Goal: Task Accomplishment & Management: Manage account settings

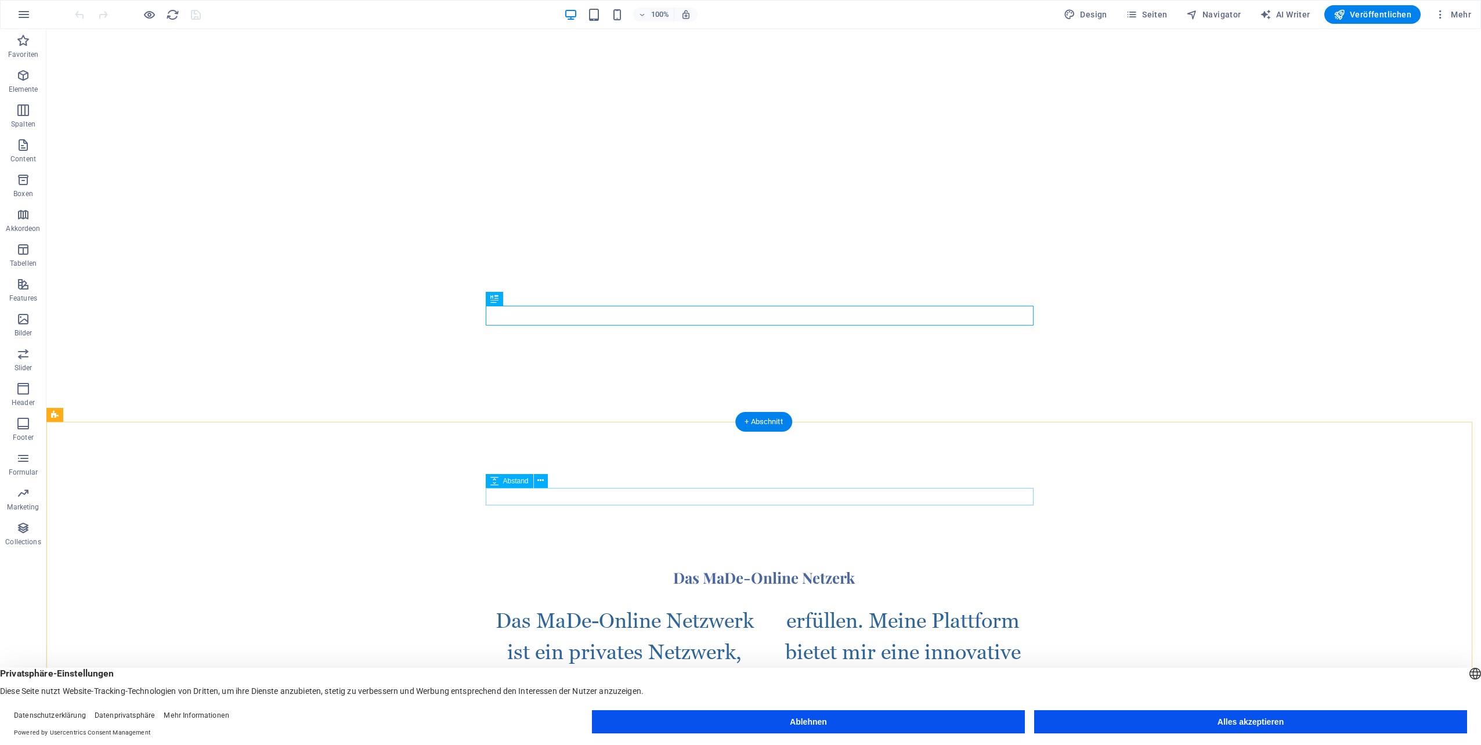
scroll to position [580, 0]
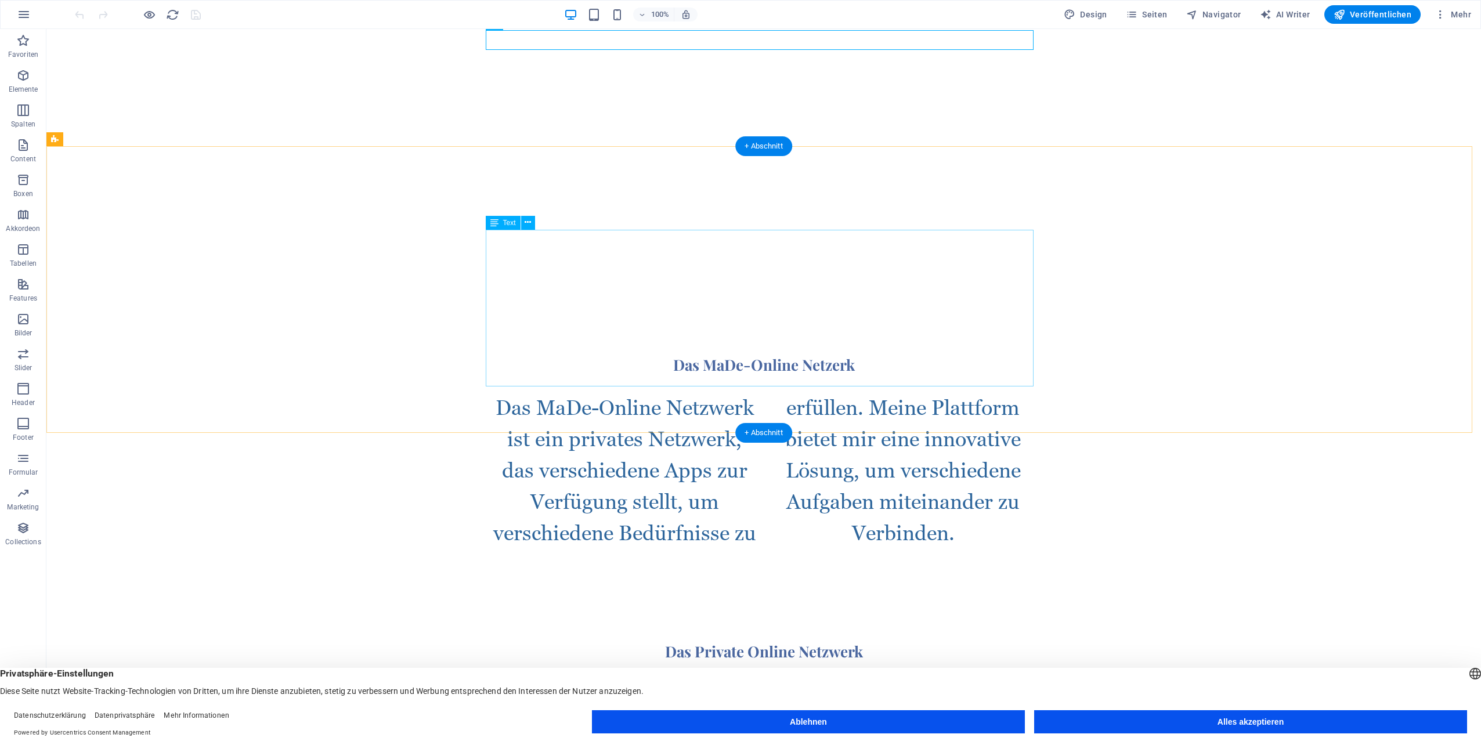
click at [906, 392] on div "Das MaDe-Online Netzwerk ist ein privates Netzwerk, das verschiedene Apps zur V…" at bounding box center [764, 470] width 548 height 157
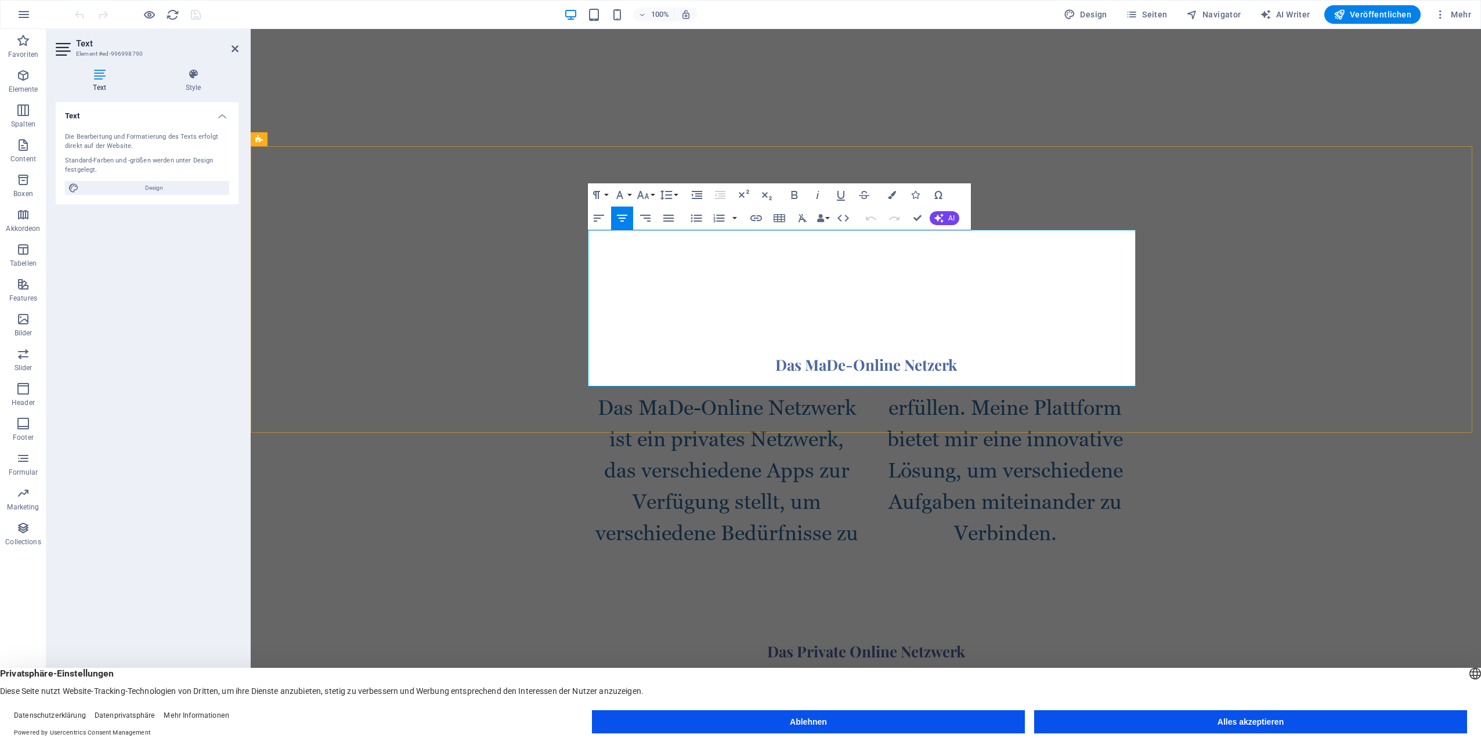
click at [999, 392] on p "Das MaDe-Online Netzwerk ist ein privates Netzwerk, das verschiedene Apps zur V…" at bounding box center [866, 470] width 548 height 157
click at [1217, 310] on div "Das MaDe-Online Netzerk Das MaDe-Online Netzwerk ist ein privates Netzwerk, das…" at bounding box center [866, 452] width 1230 height 287
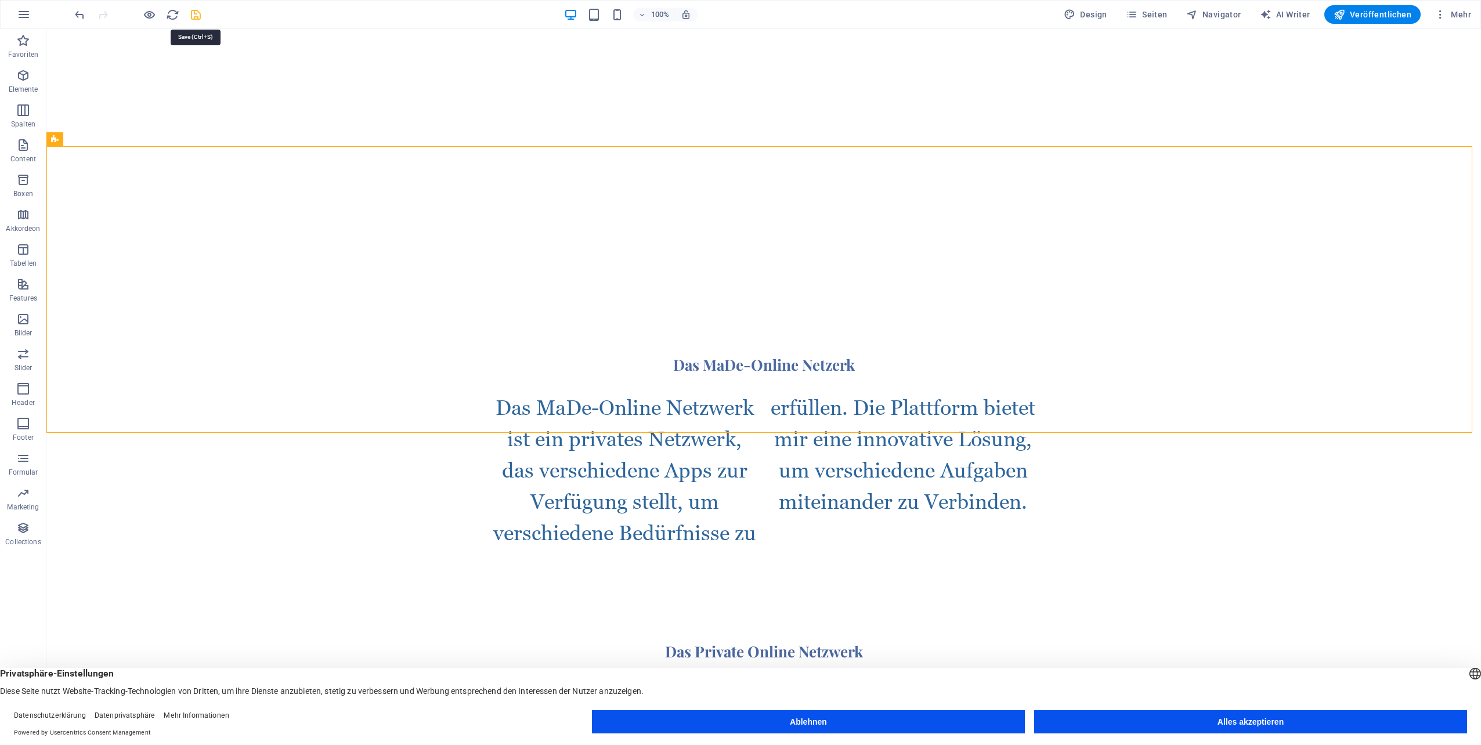
click at [190, 15] on icon "save" at bounding box center [195, 14] width 13 height 13
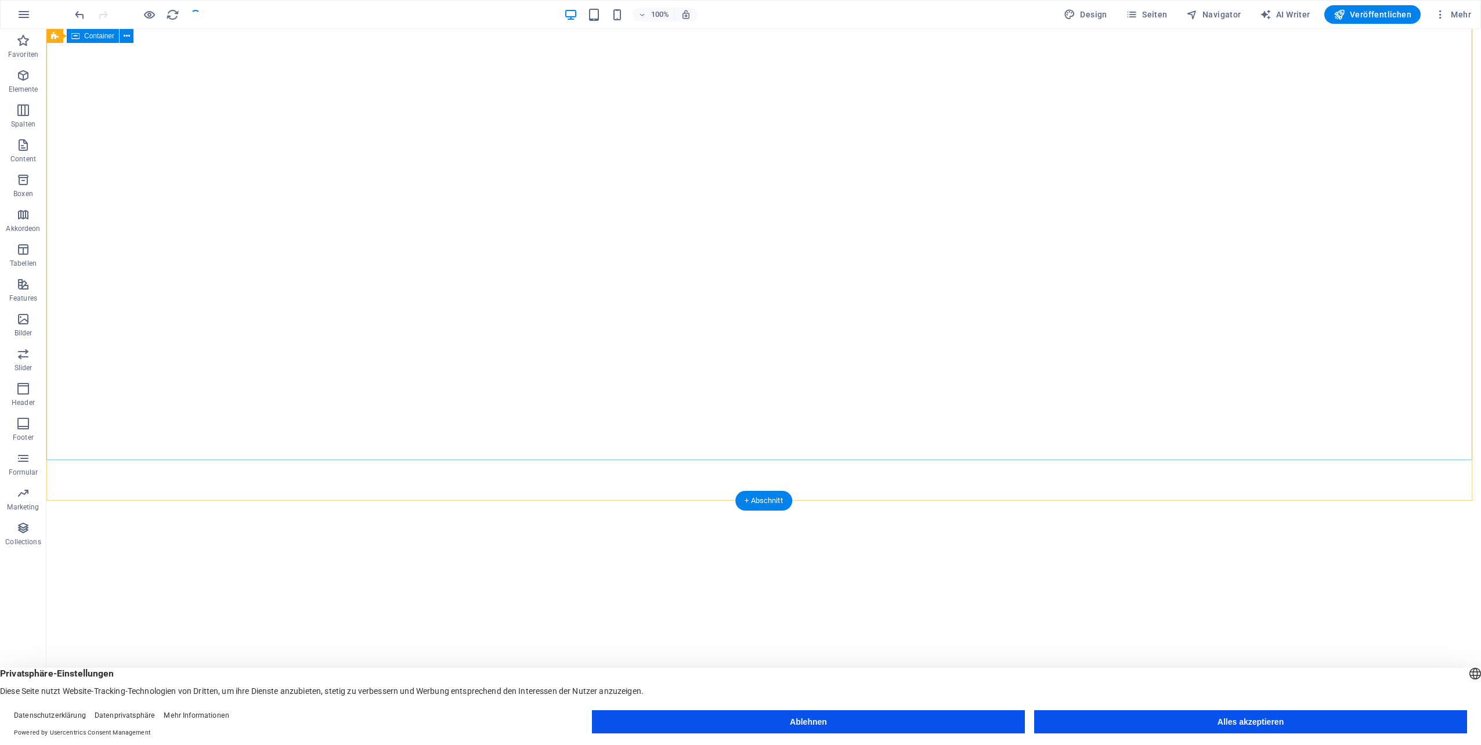
scroll to position [174, 0]
click at [1437, 14] on icon "button" at bounding box center [1440, 15] width 12 height 12
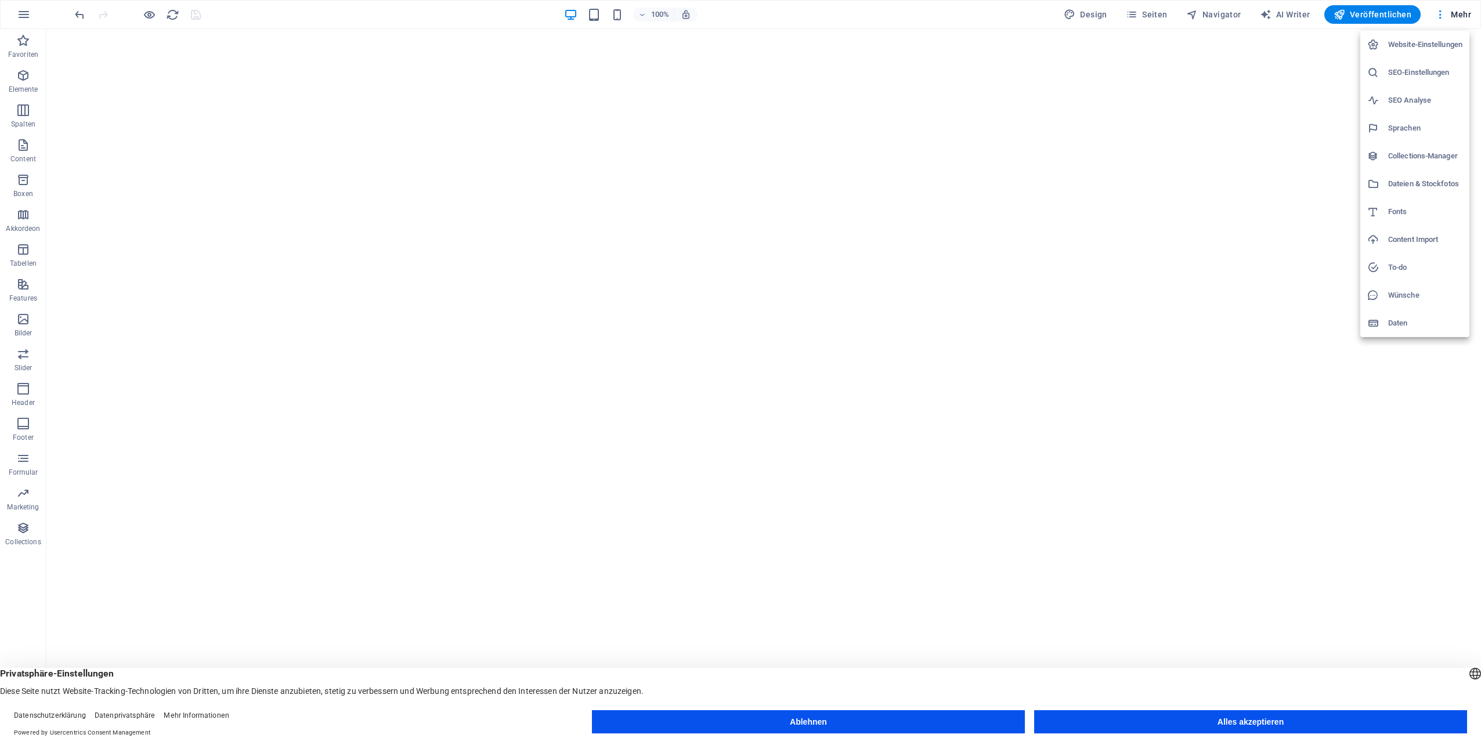
click at [1415, 44] on h6 "Website-Einstellungen" at bounding box center [1425, 45] width 74 height 14
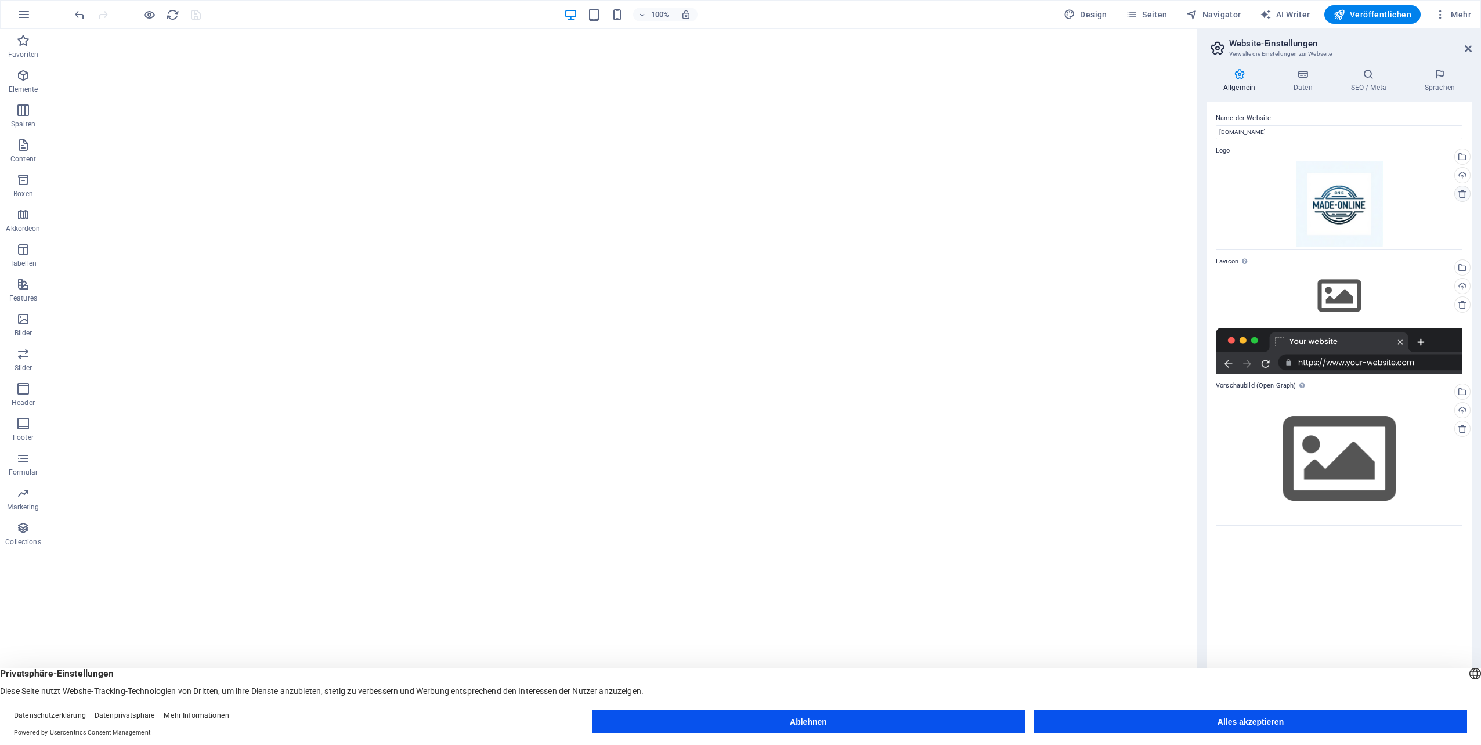
click at [1462, 194] on icon at bounding box center [1462, 193] width 9 height 9
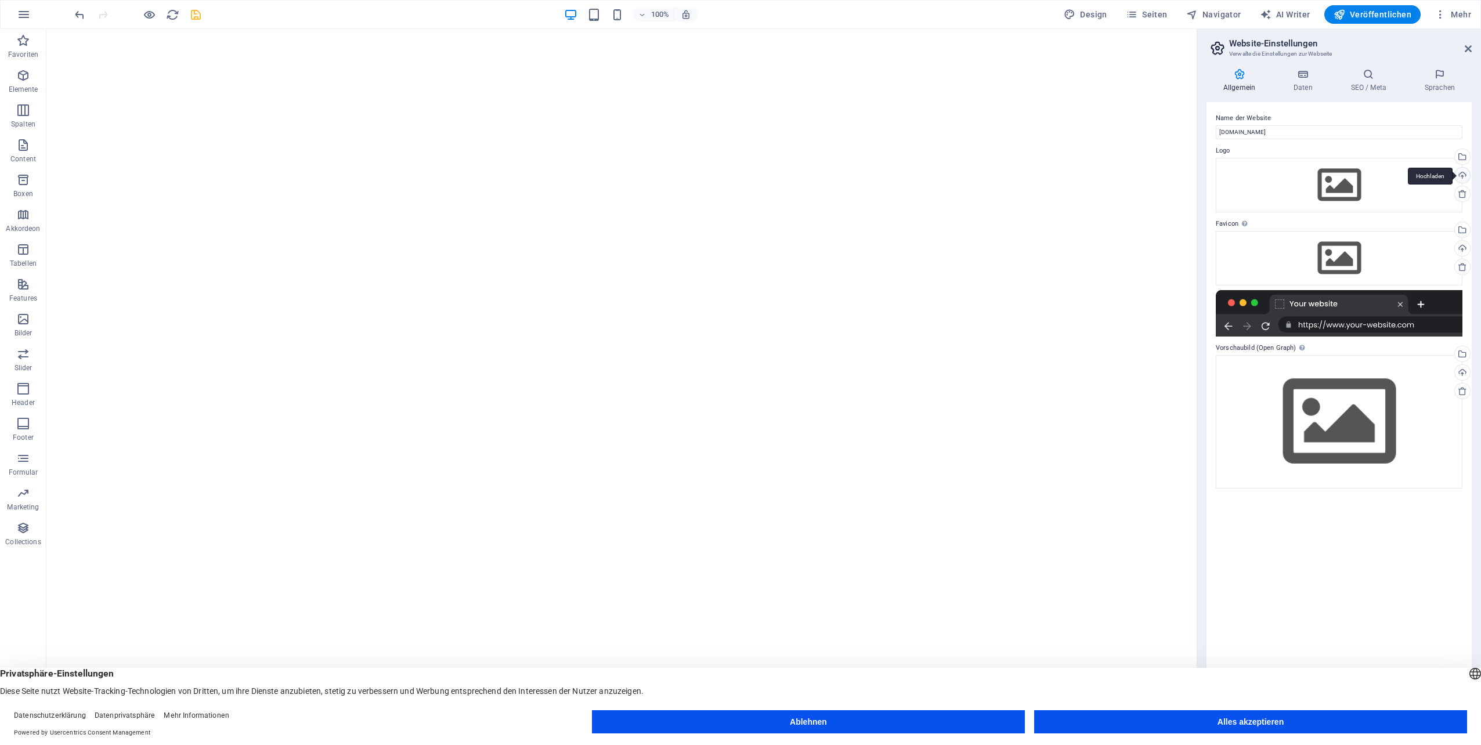
click at [1461, 175] on div "Hochladen" at bounding box center [1460, 176] width 17 height 17
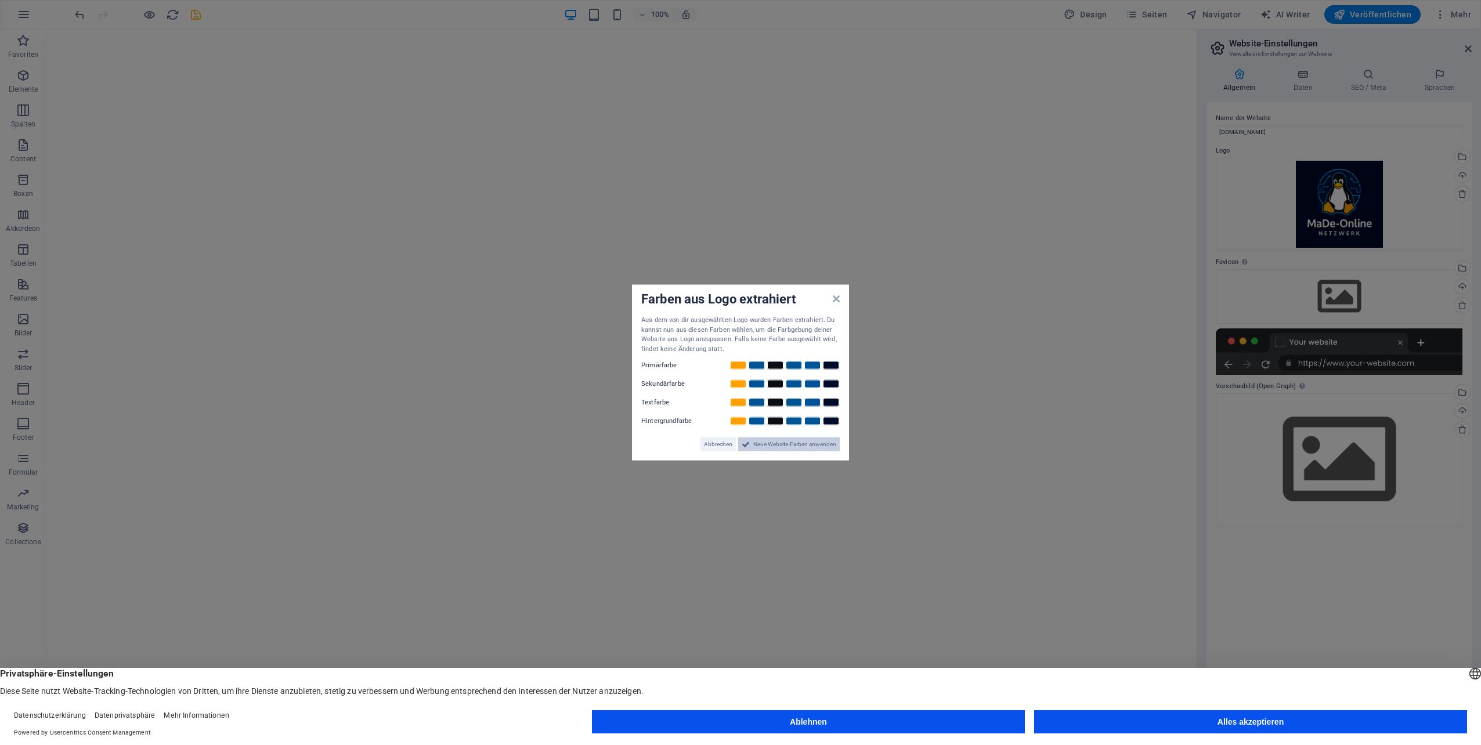
drag, startPoint x: 804, startPoint y: 444, endPoint x: 878, endPoint y: 400, distance: 86.1
click at [804, 444] on span "Neue Website-Farben anwenden" at bounding box center [794, 444] width 83 height 14
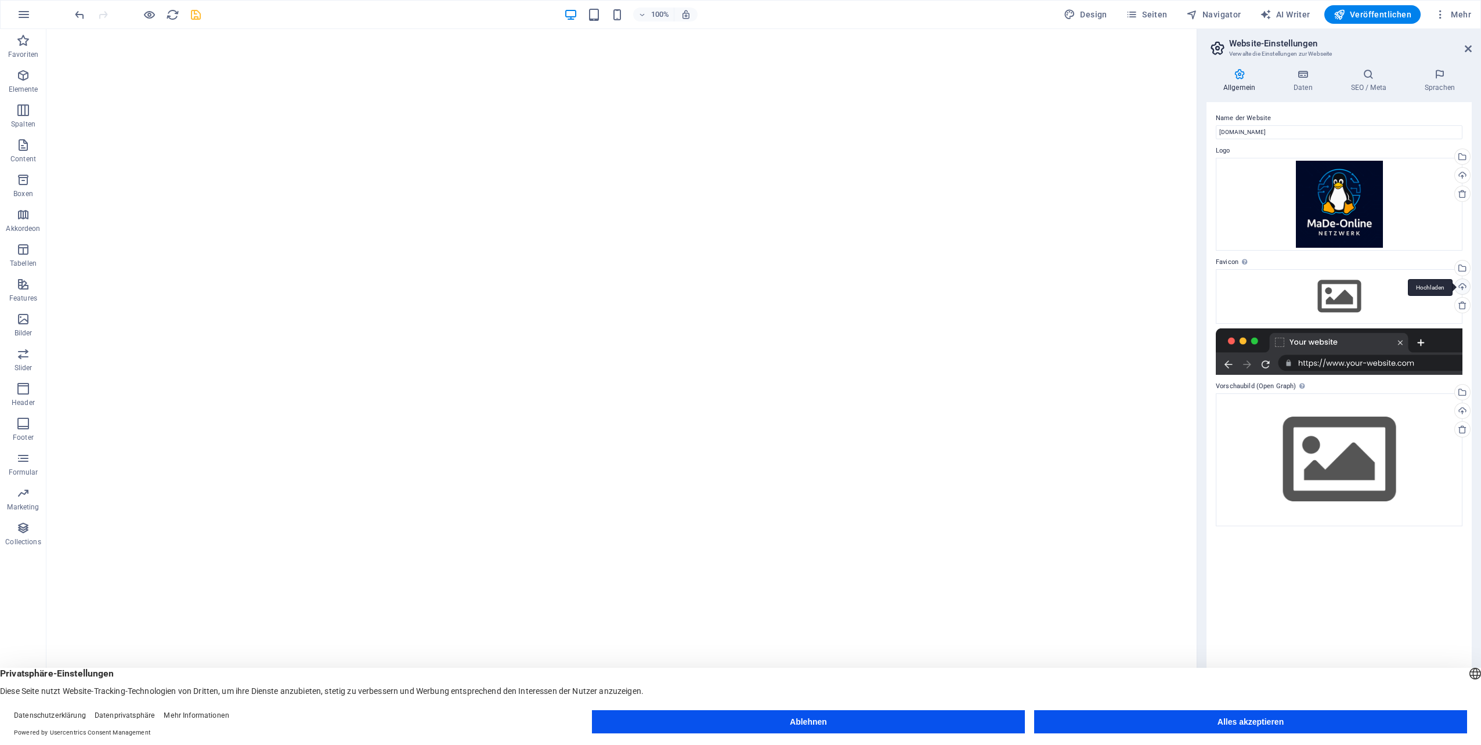
click at [1465, 284] on div "Hochladen" at bounding box center [1460, 287] width 17 height 17
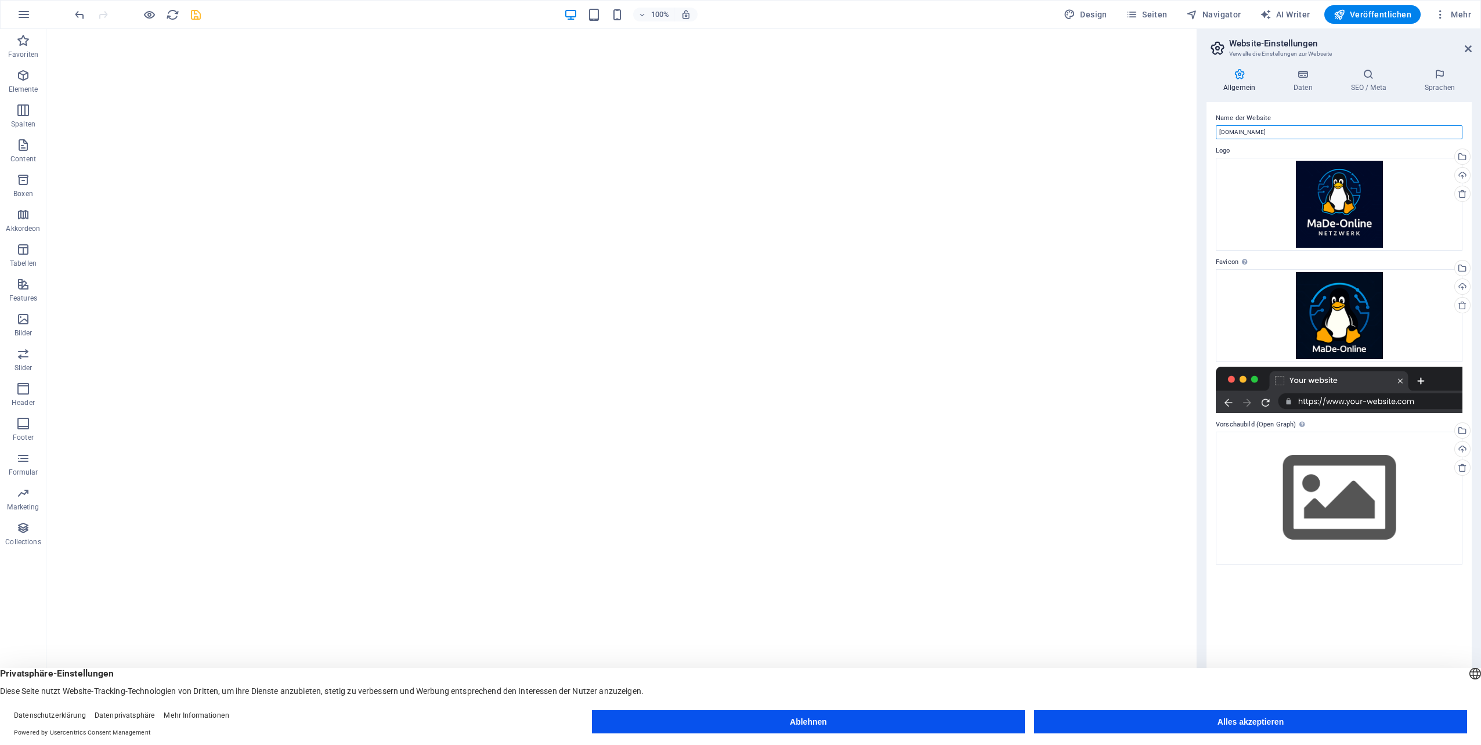
click at [1302, 135] on input "[DOMAIN_NAME]" at bounding box center [1339, 132] width 247 height 14
type input "MaDe-Online Netzwerk"
click at [1329, 497] on div "Ziehe Dateien zum Hochladen hierher oder klicke hier, um aus Dateien oder koste…" at bounding box center [1339, 498] width 247 height 133
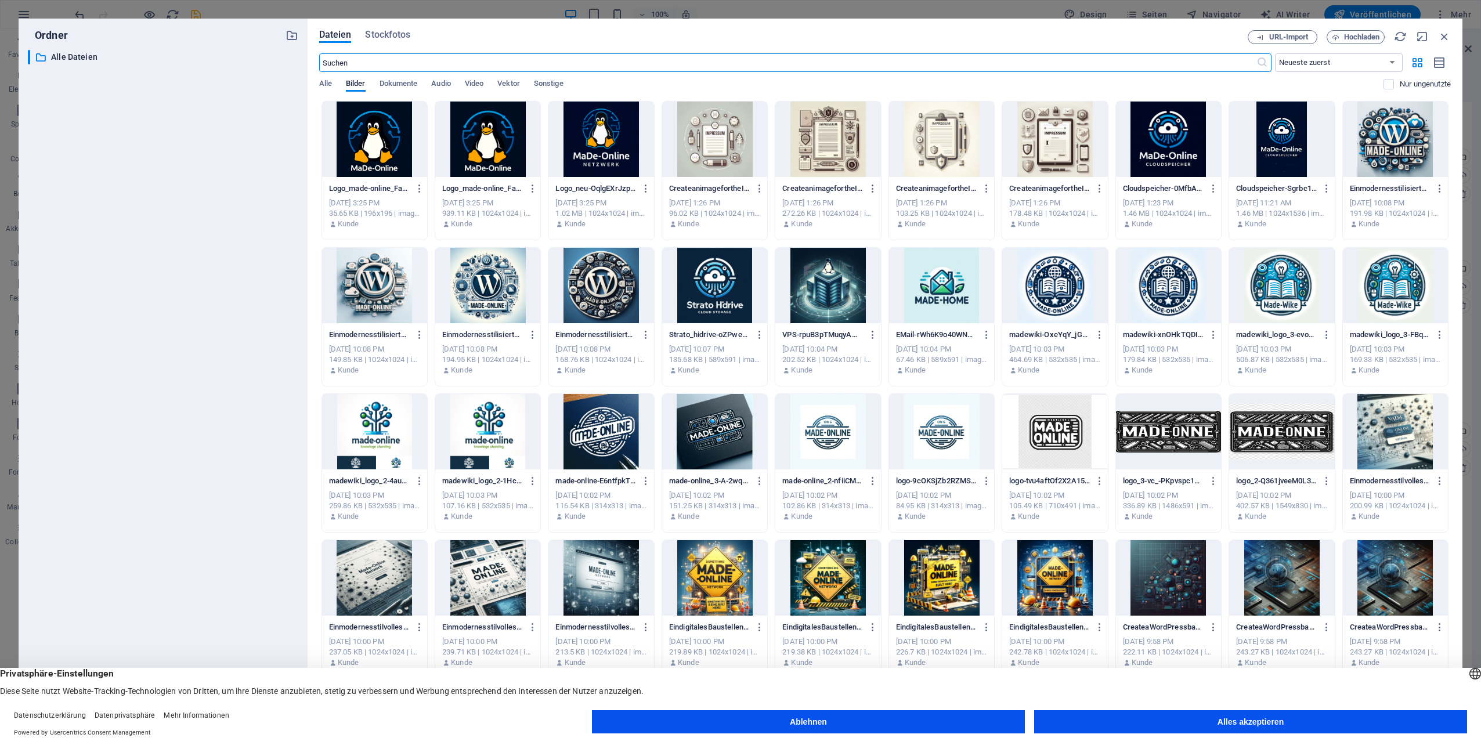
click at [598, 155] on div at bounding box center [600, 139] width 105 height 75
click at [602, 138] on div "1" at bounding box center [600, 139] width 105 height 75
click at [603, 138] on div at bounding box center [600, 139] width 105 height 75
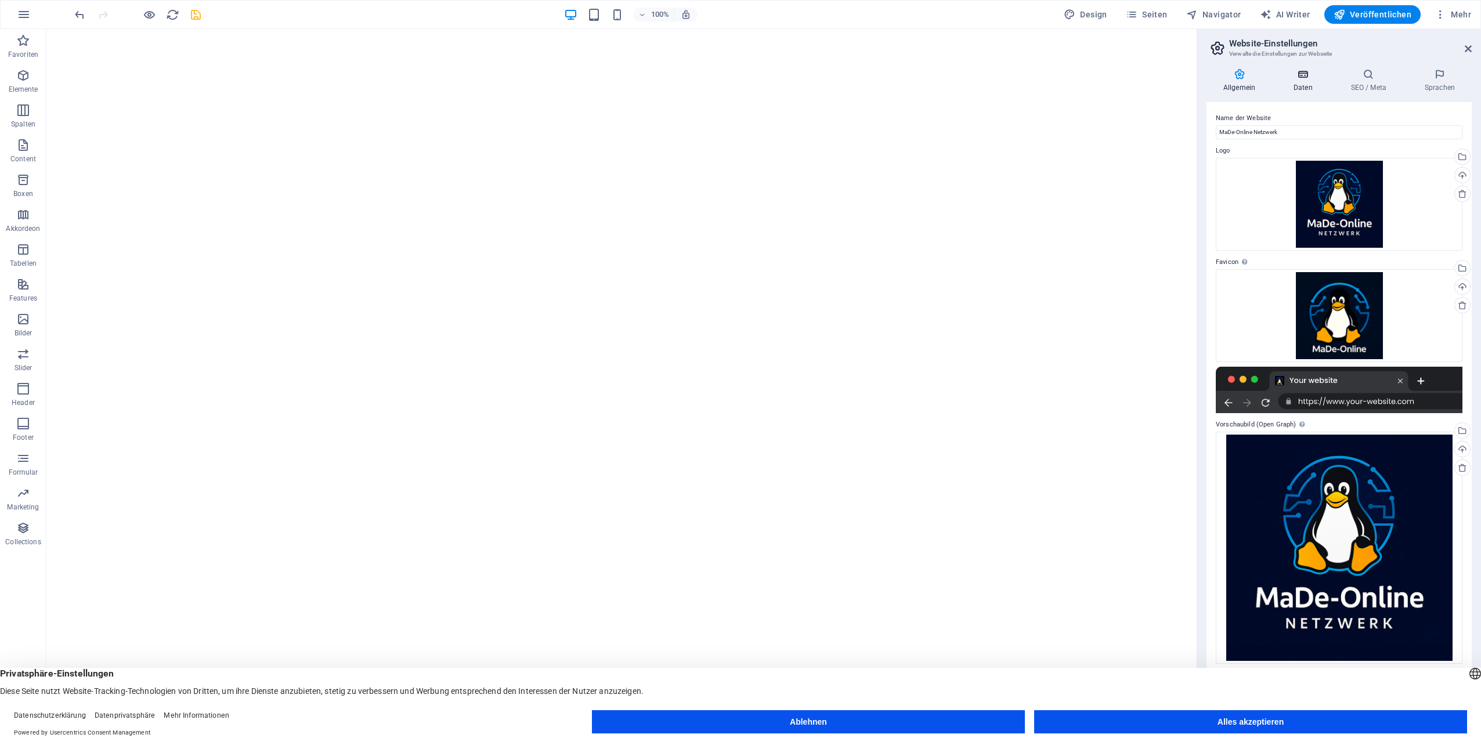
click at [1318, 76] on icon at bounding box center [1302, 74] width 53 height 12
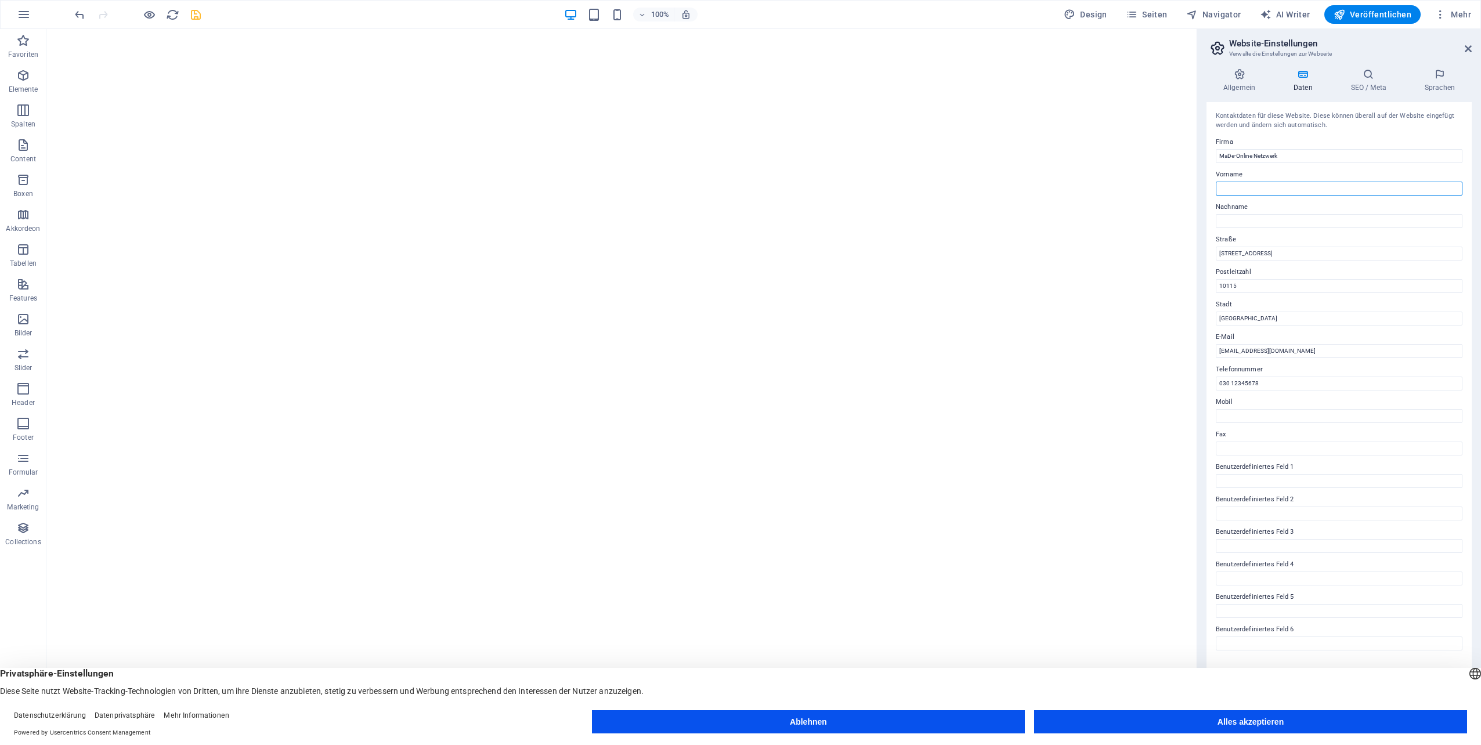
click at [1269, 184] on input "Vorname" at bounding box center [1339, 189] width 247 height 14
type input "[PERSON_NAME]"
type input "[STREET_ADDRESS]"
type input "86156"
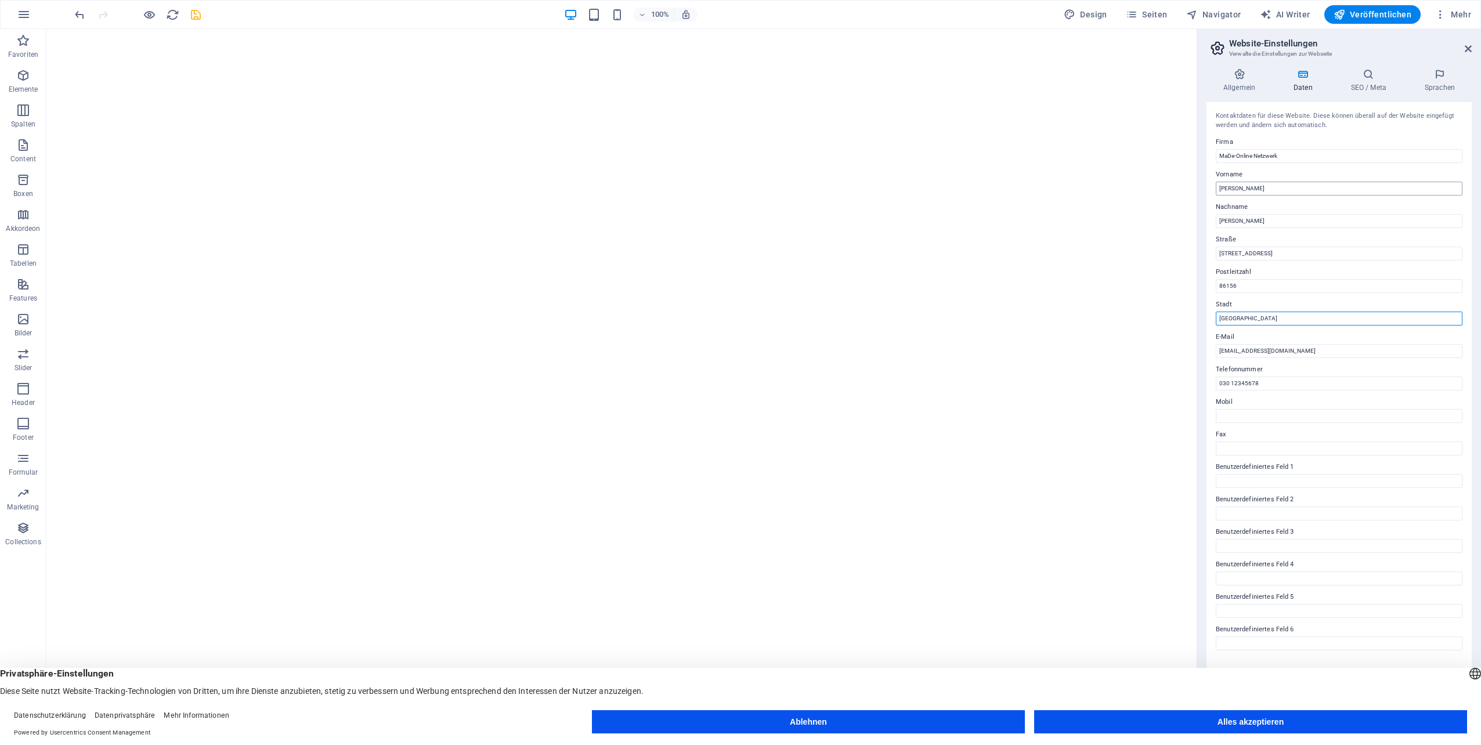
type input "[GEOGRAPHIC_DATA]"
type input "[EMAIL_ADDRESS][DOMAIN_NAME]"
click at [1359, 85] on h4 "SEO / Meta" at bounding box center [1371, 80] width 74 height 24
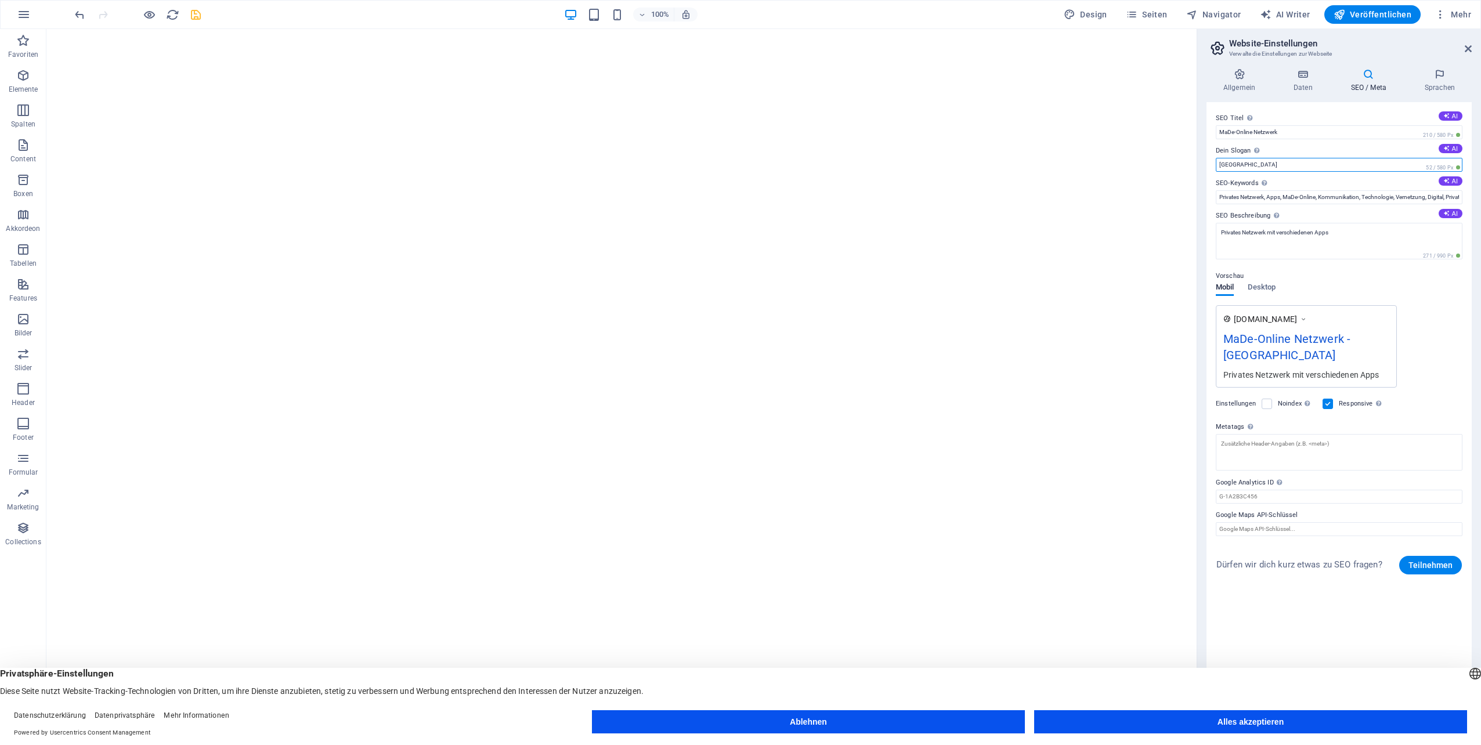
click at [1279, 165] on input "[GEOGRAPHIC_DATA]" at bounding box center [1339, 165] width 247 height 14
type input "Privates Online Netzwerk"
click at [191, 13] on icon "save" at bounding box center [195, 14] width 13 height 13
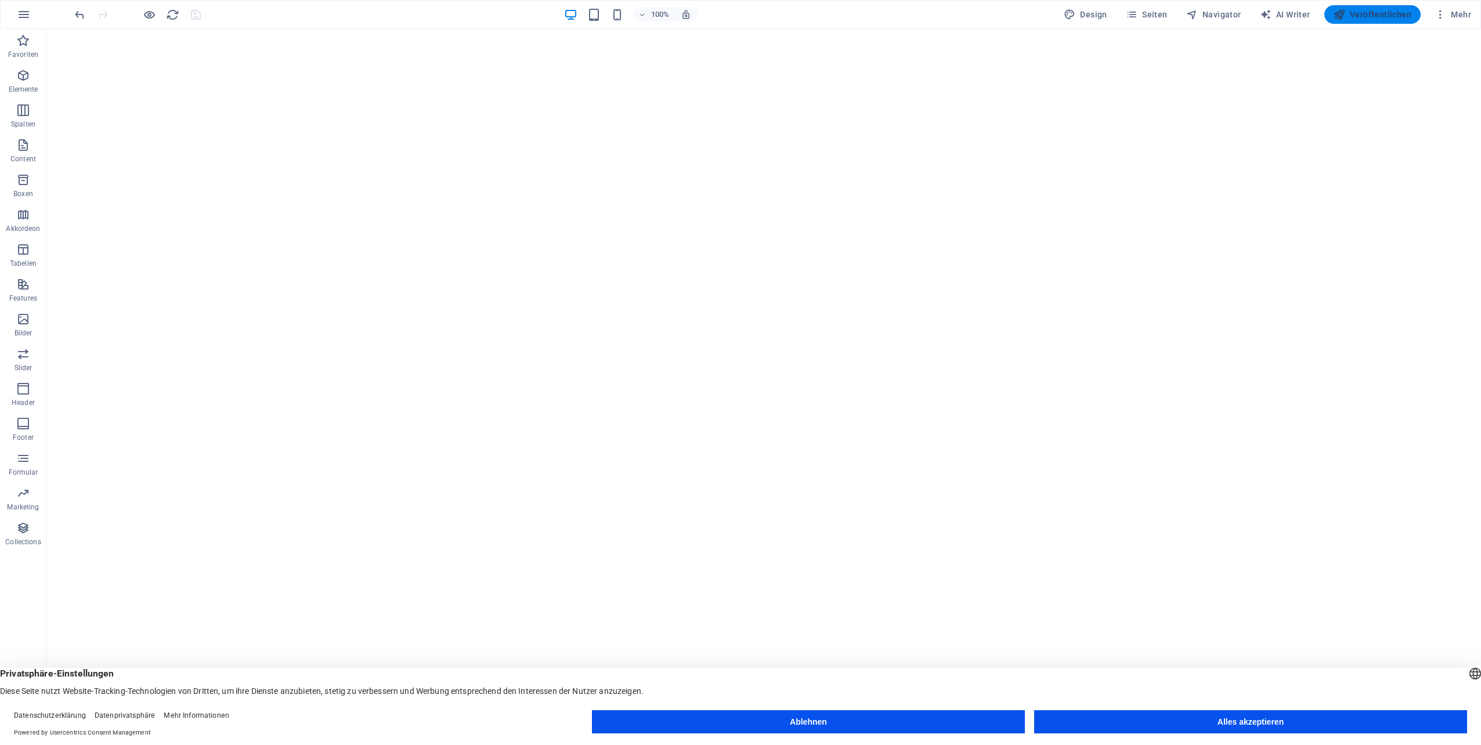
click at [1345, 10] on icon "button" at bounding box center [1339, 15] width 12 height 12
